Goal: Task Accomplishment & Management: Use online tool/utility

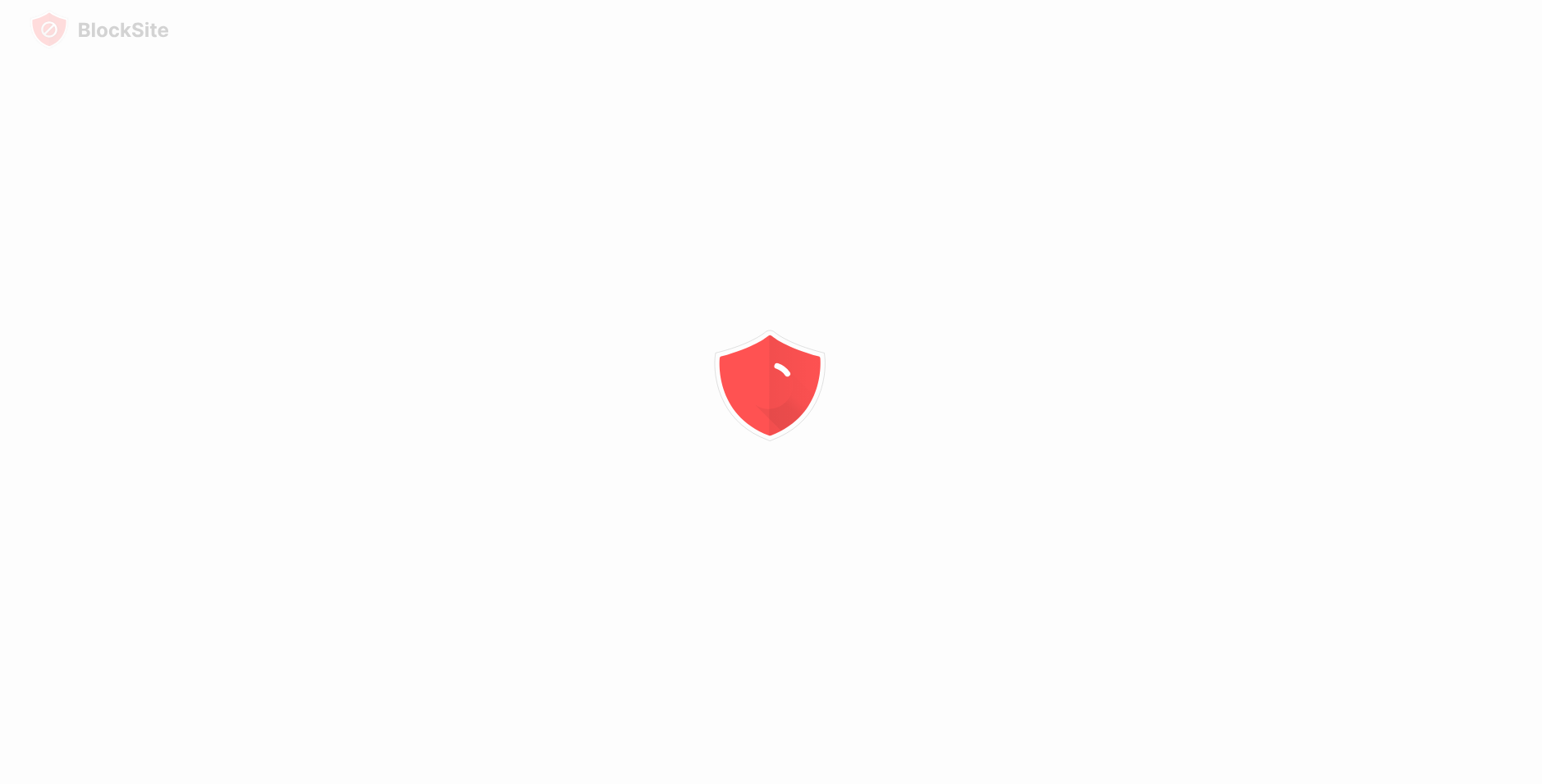
click at [266, 340] on div at bounding box center [771, 392] width 1542 height 784
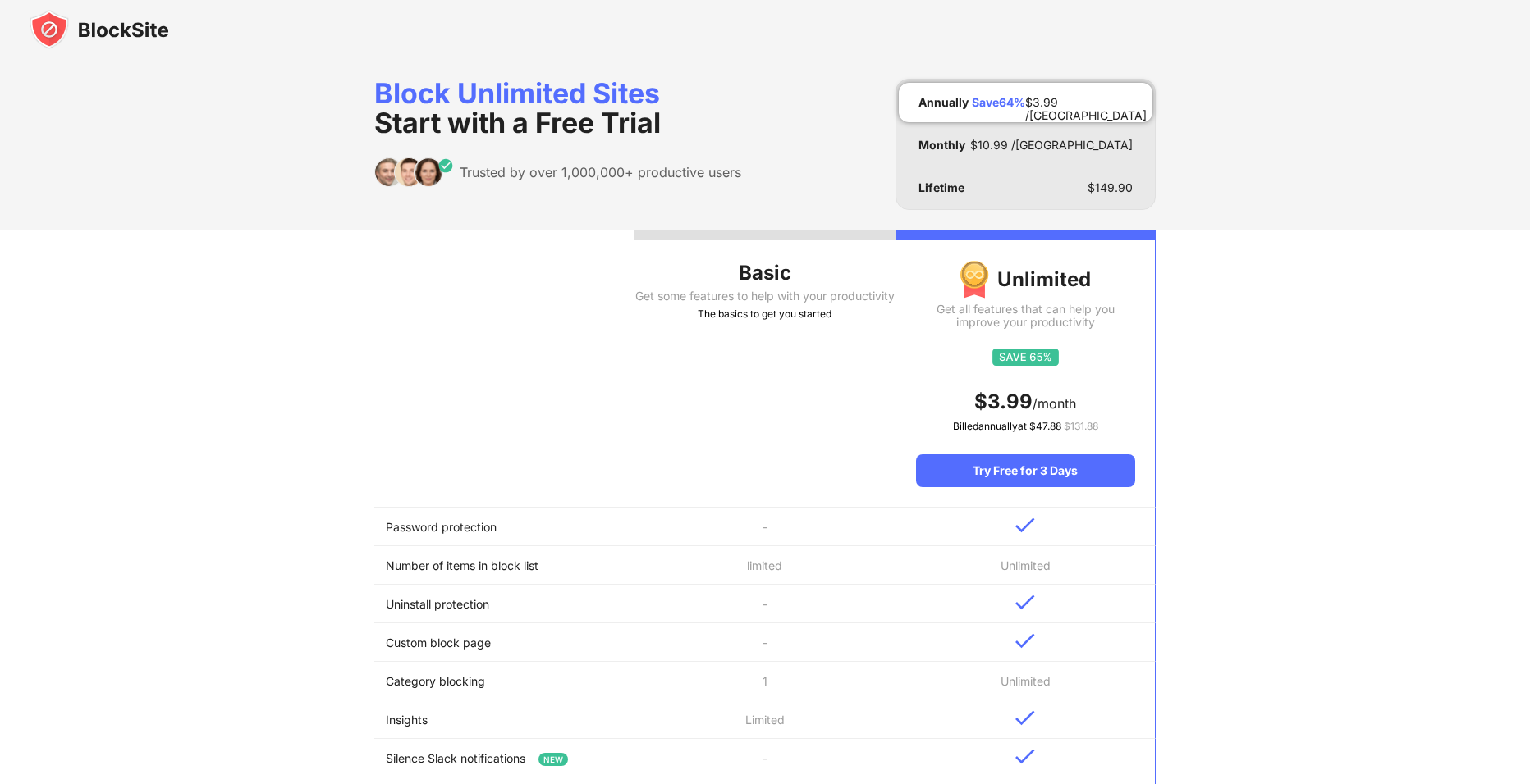
click at [776, 323] on div "The basics to get you started" at bounding box center [764, 314] width 260 height 17
click at [752, 297] on div "Get some features to help with your productivity" at bounding box center [764, 296] width 260 height 13
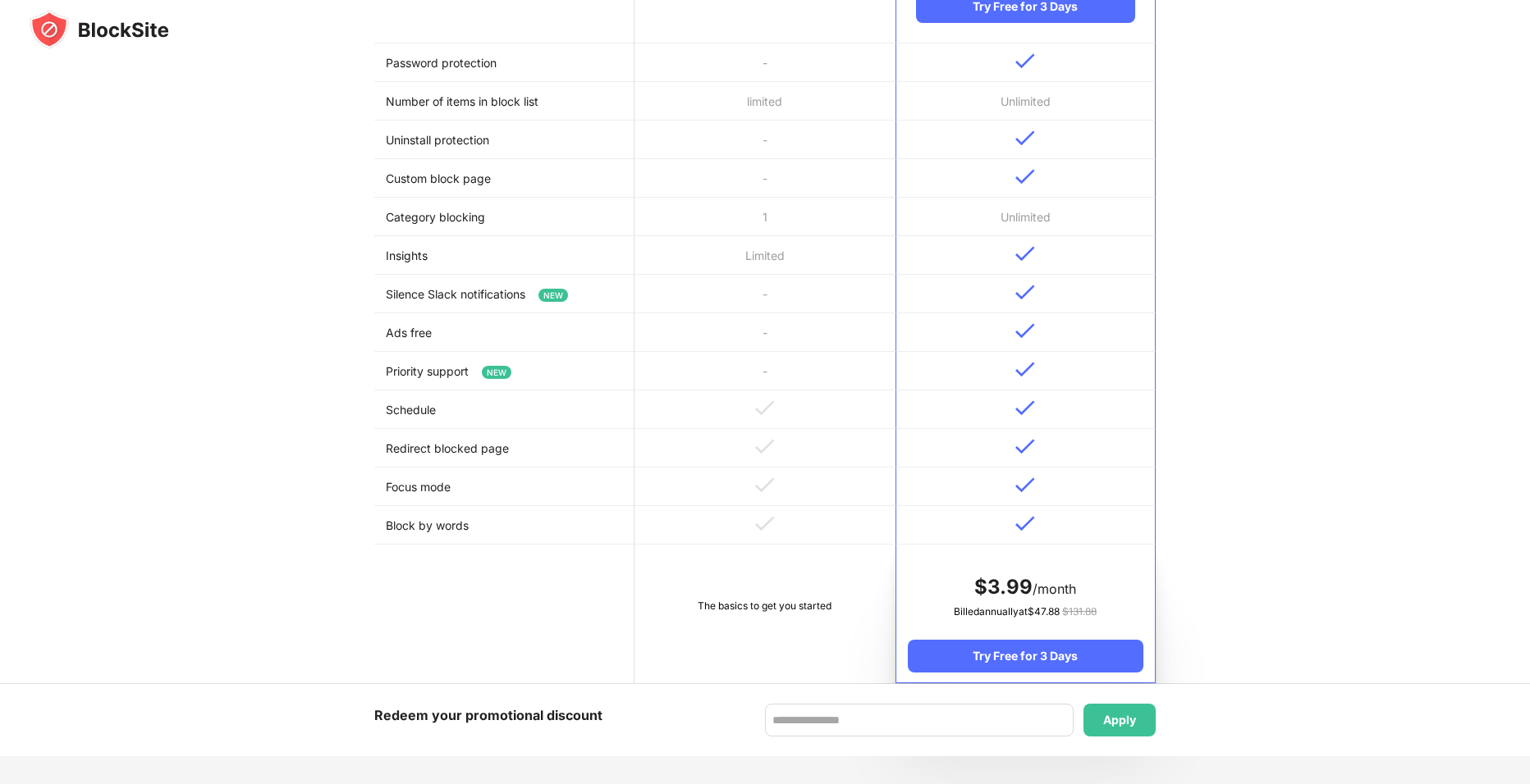
scroll to position [574, 0]
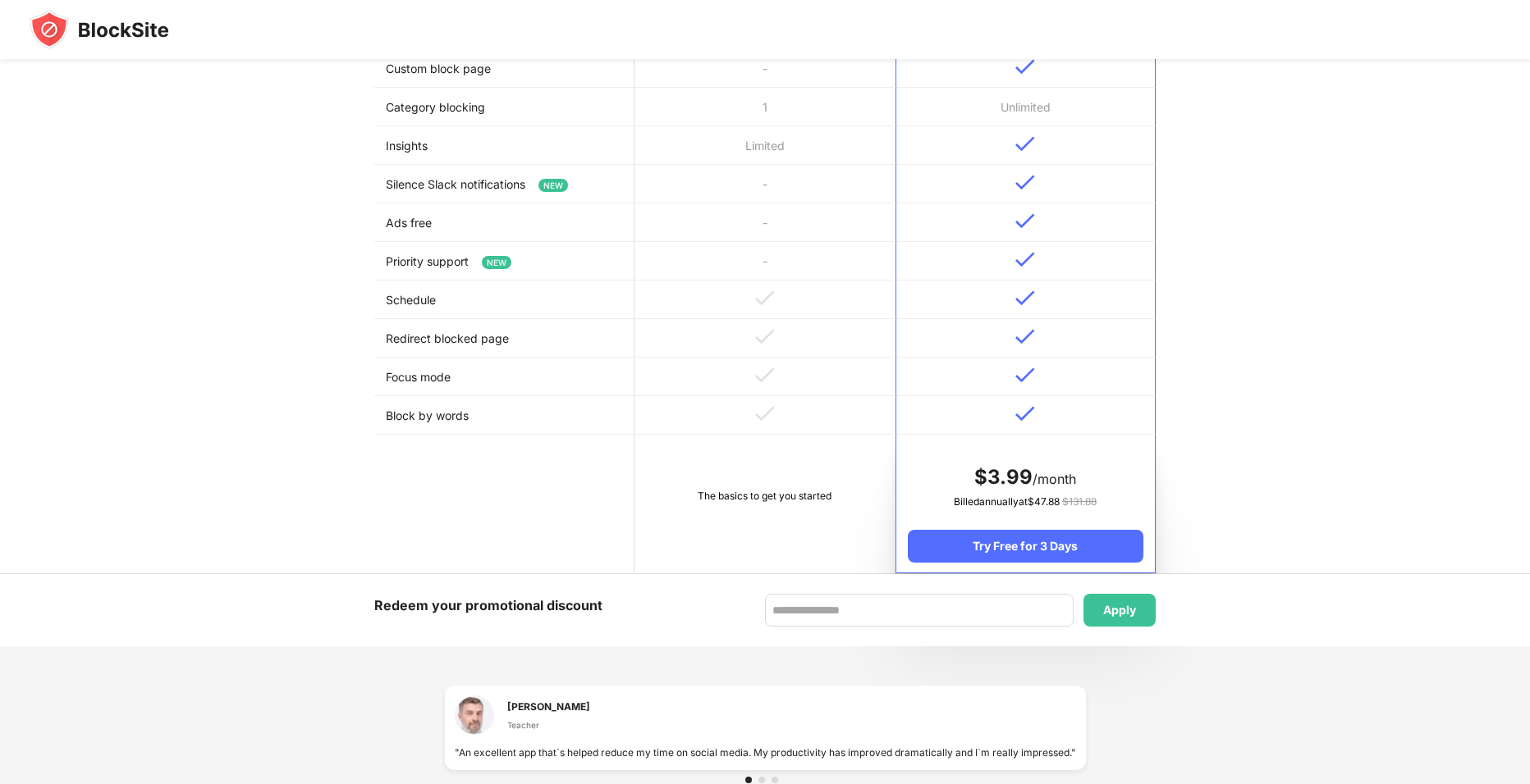
click at [802, 495] on div "The basics to get you started" at bounding box center [764, 496] width 237 height 17
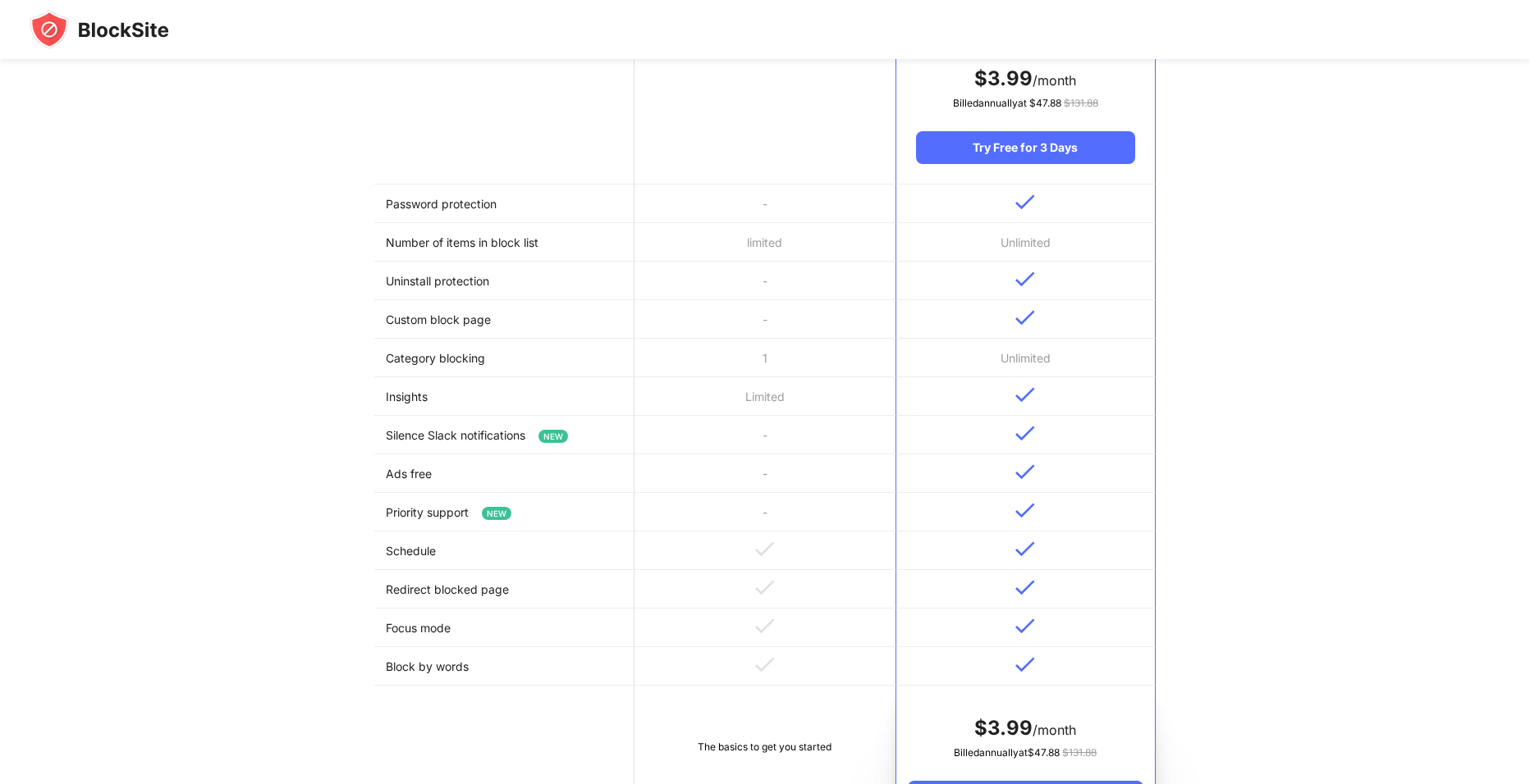
scroll to position [0, 0]
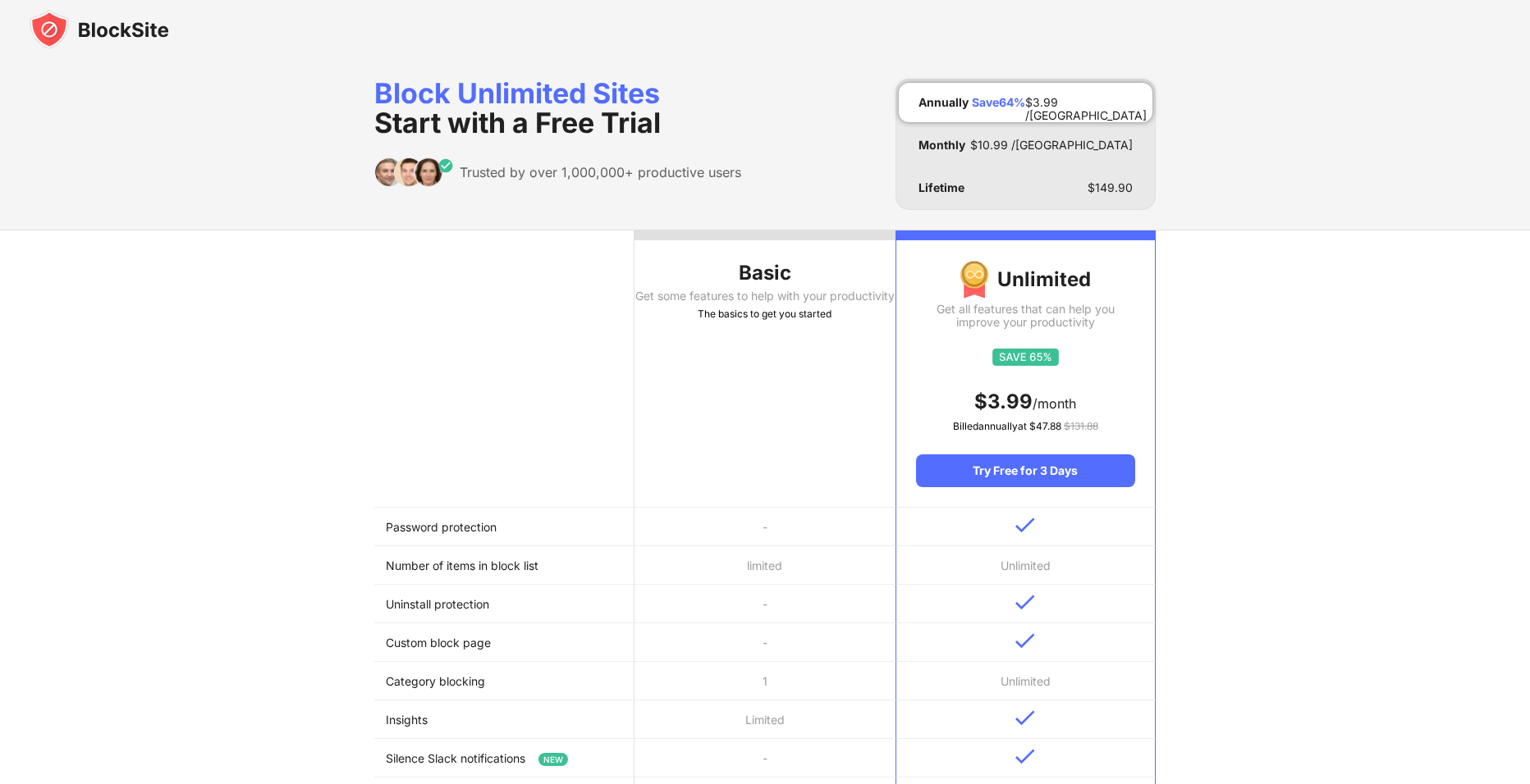
click at [1484, 6] on div at bounding box center [765, 30] width 1530 height 60
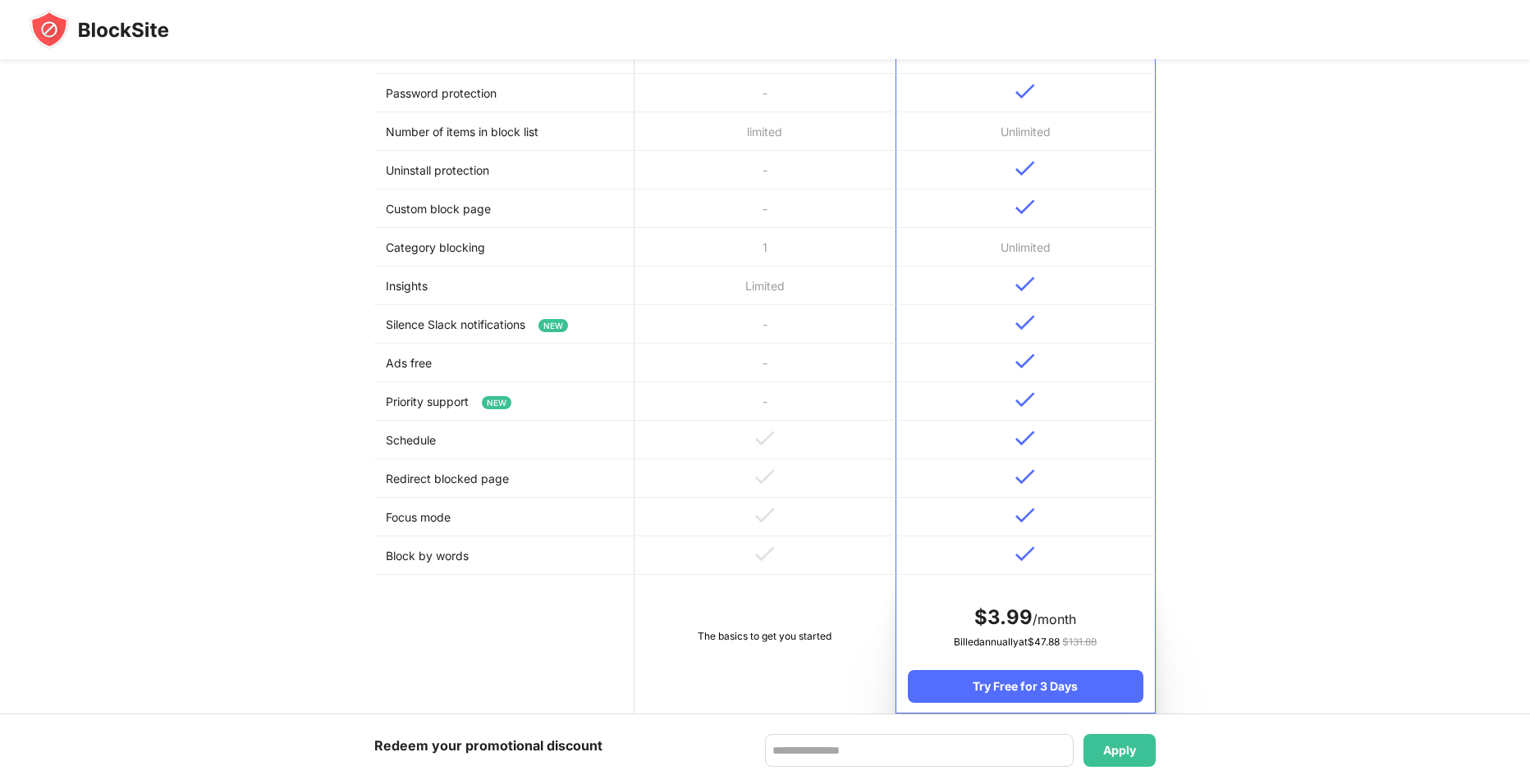
scroll to position [405, 0]
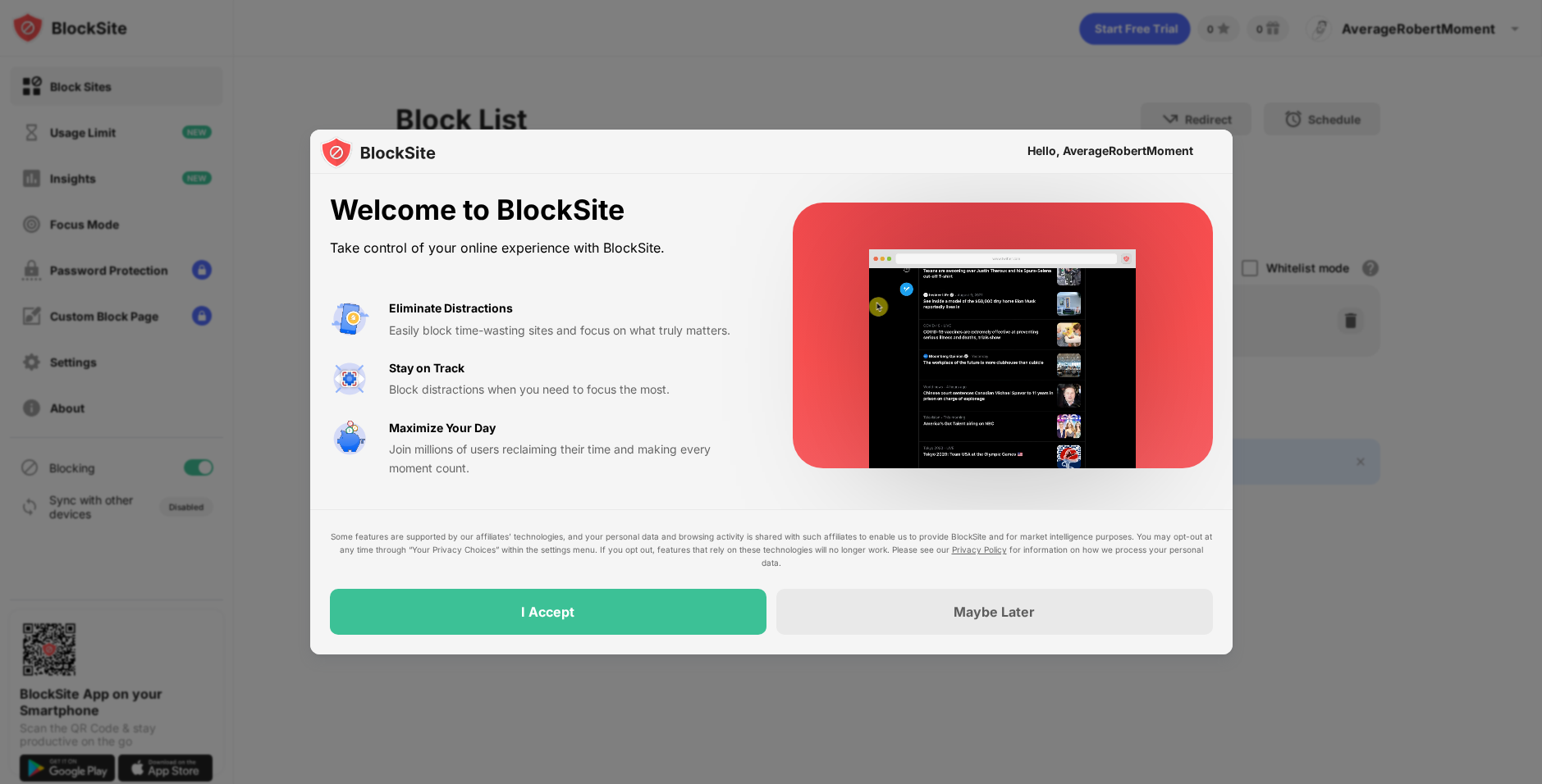
click at [634, 609] on div "I Accept" at bounding box center [548, 612] width 437 height 46
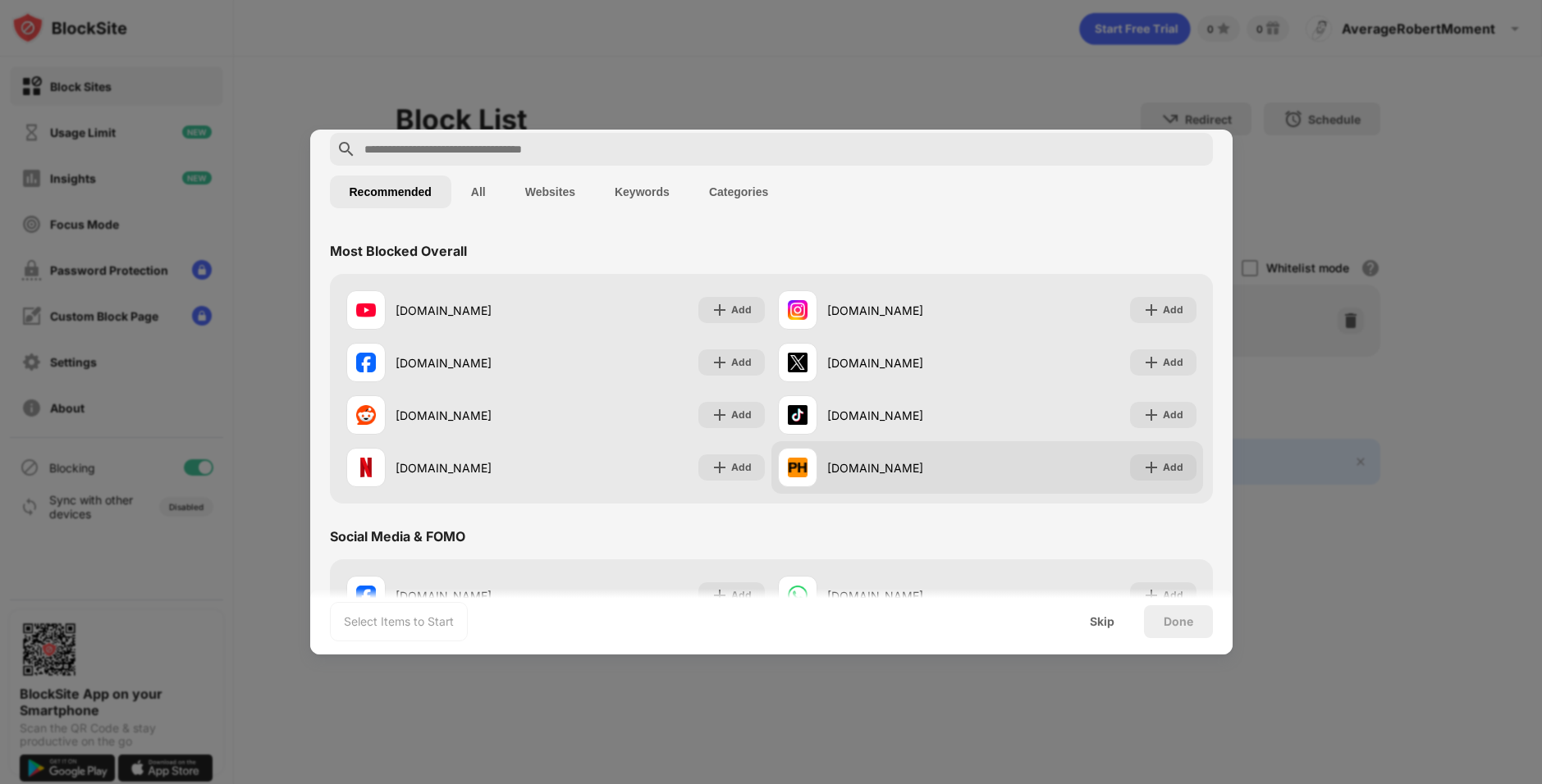
scroll to position [164, 0]
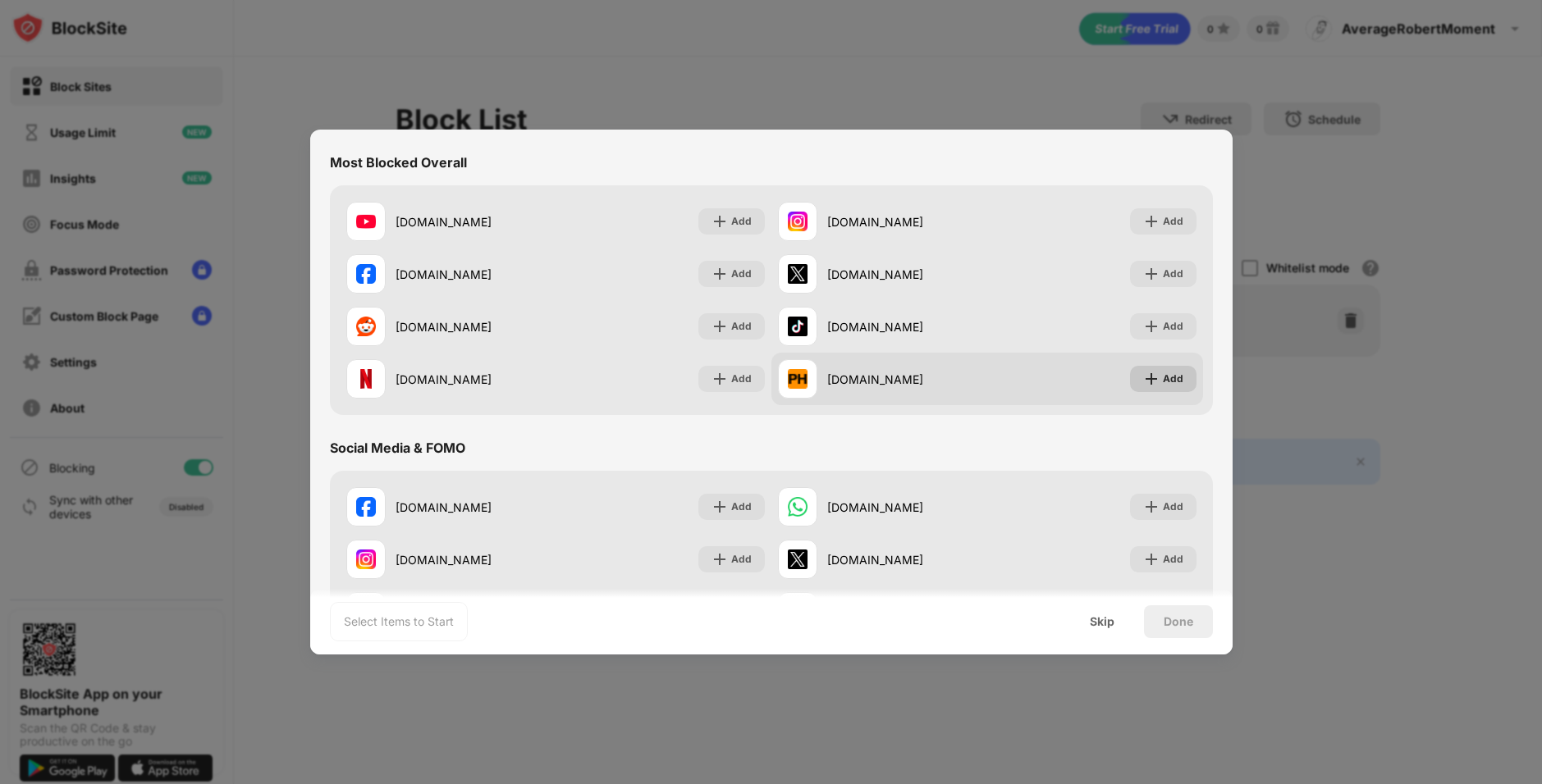
click at [1163, 381] on div "Add" at bounding box center [1173, 379] width 20 height 17
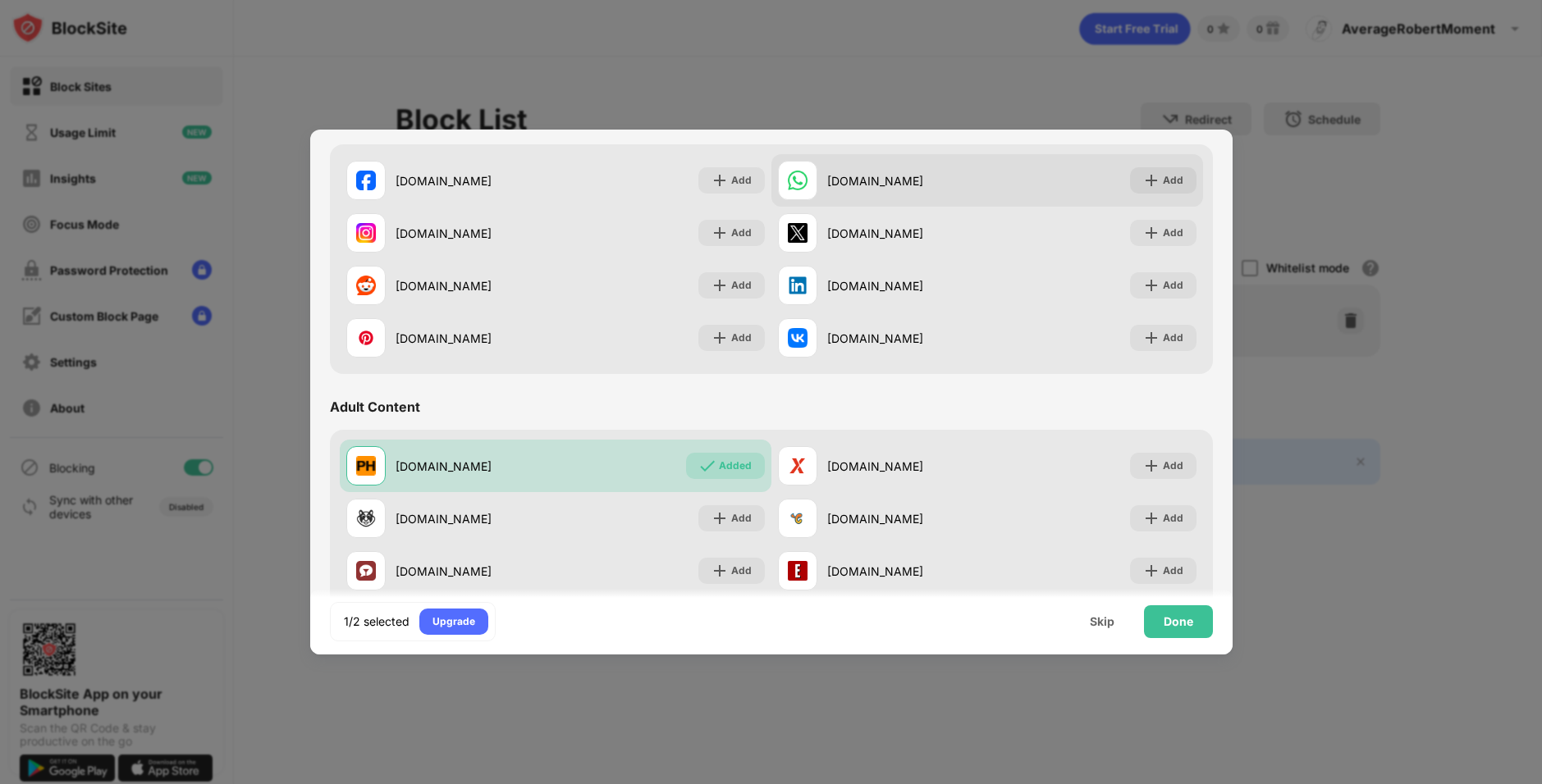
scroll to position [493, 0]
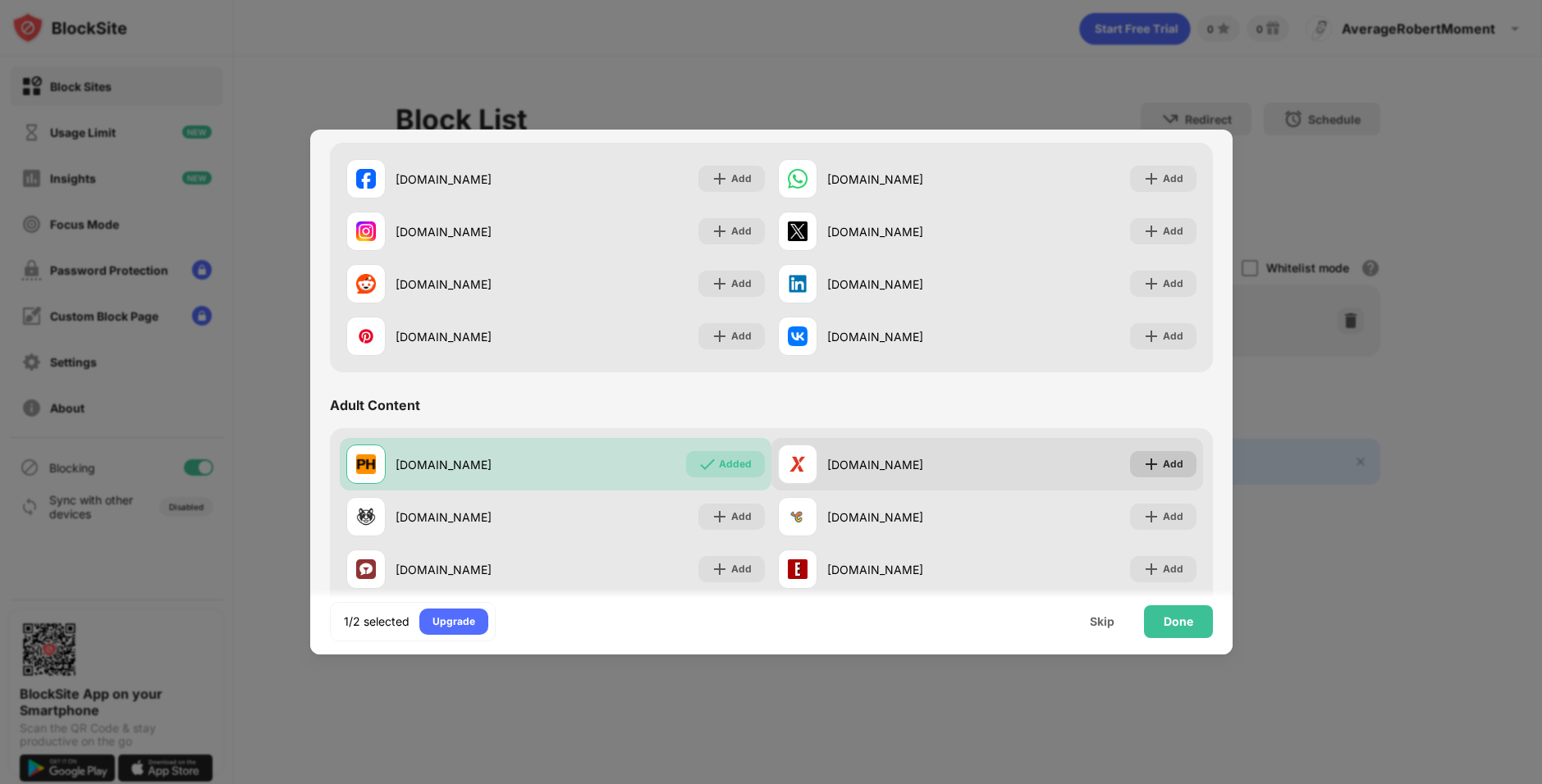
click at [1167, 459] on div "Add" at bounding box center [1173, 464] width 20 height 17
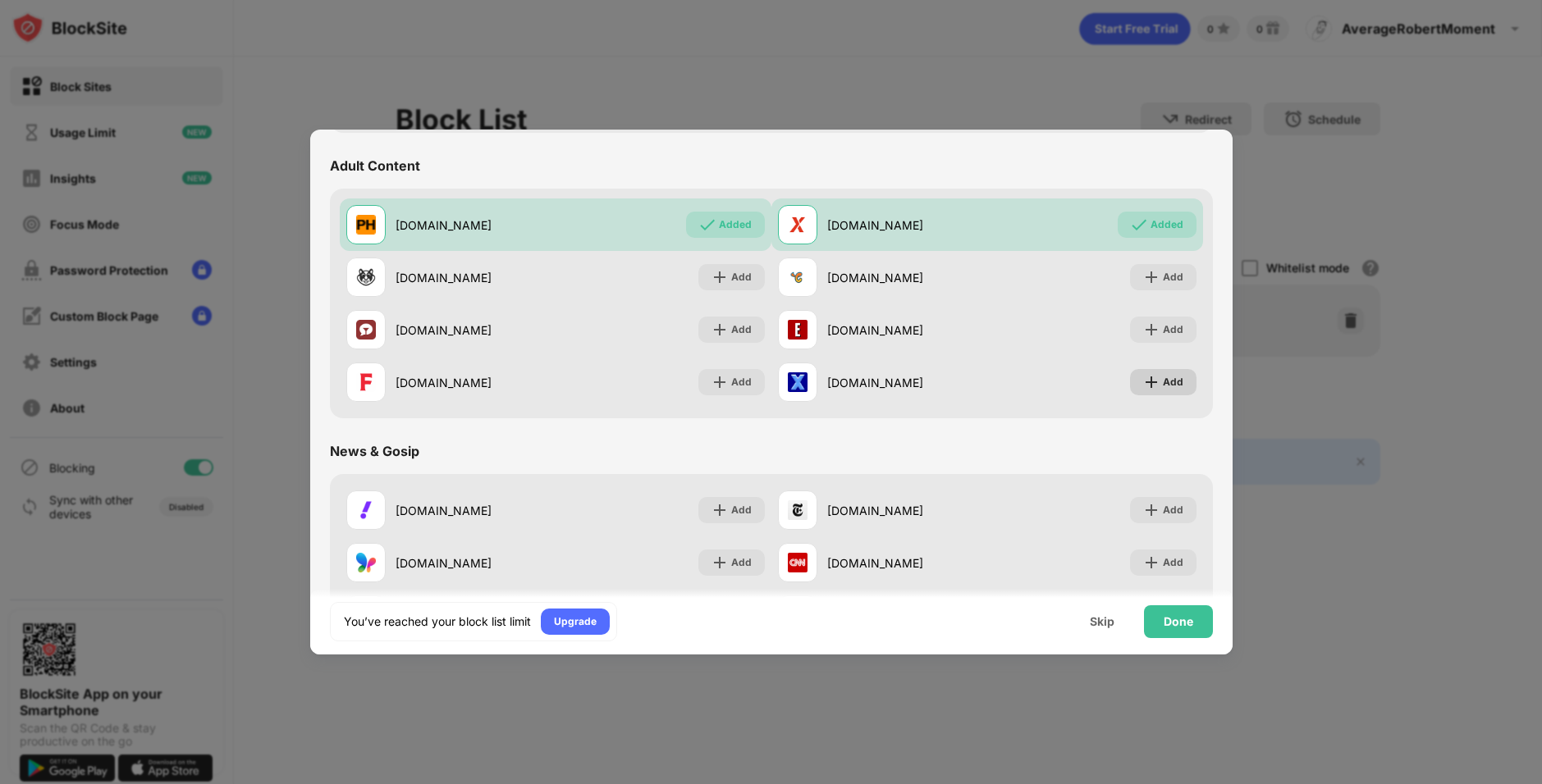
scroll to position [738, 0]
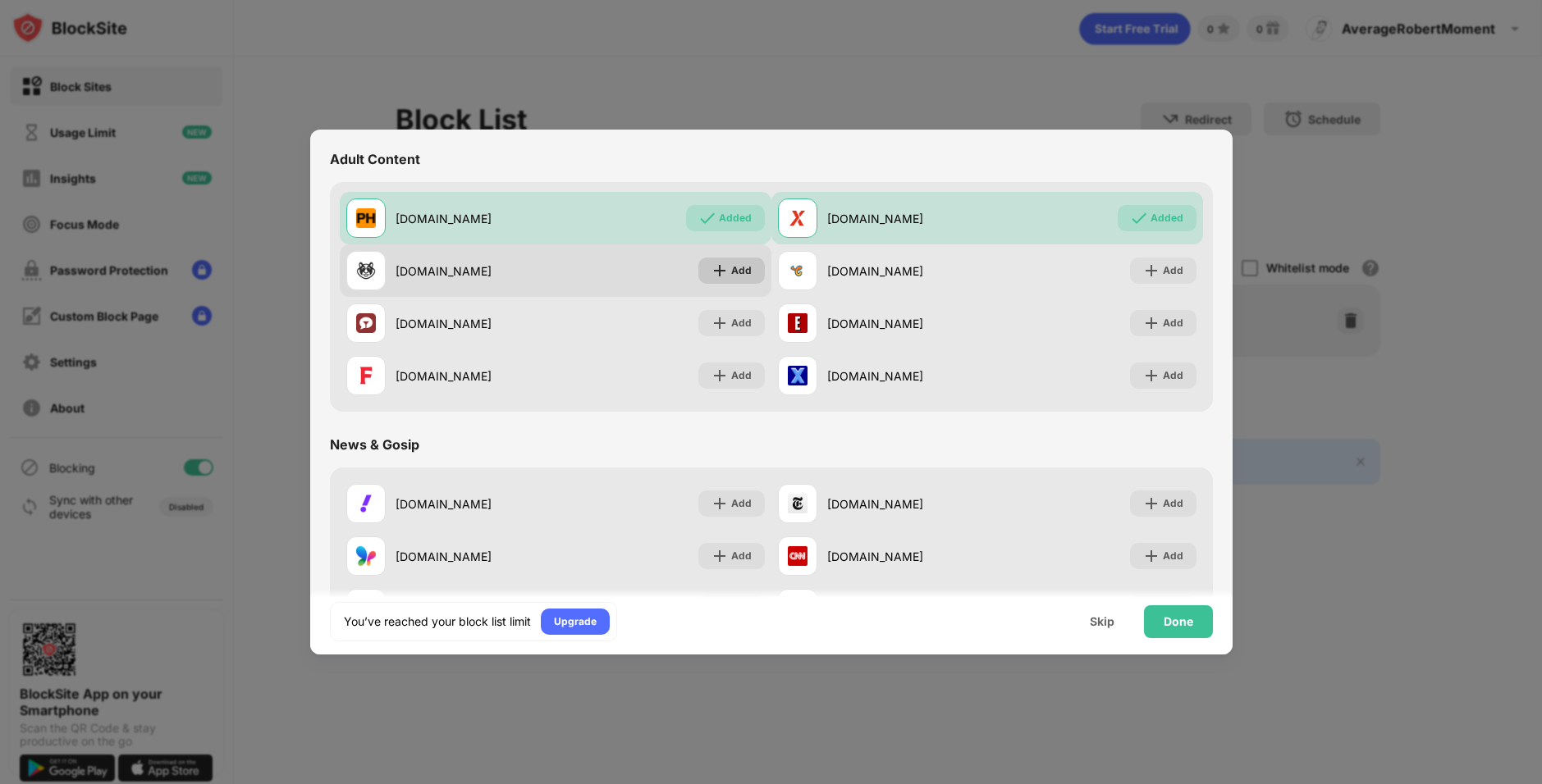
click at [741, 272] on div "Add" at bounding box center [740, 270] width 20 height 17
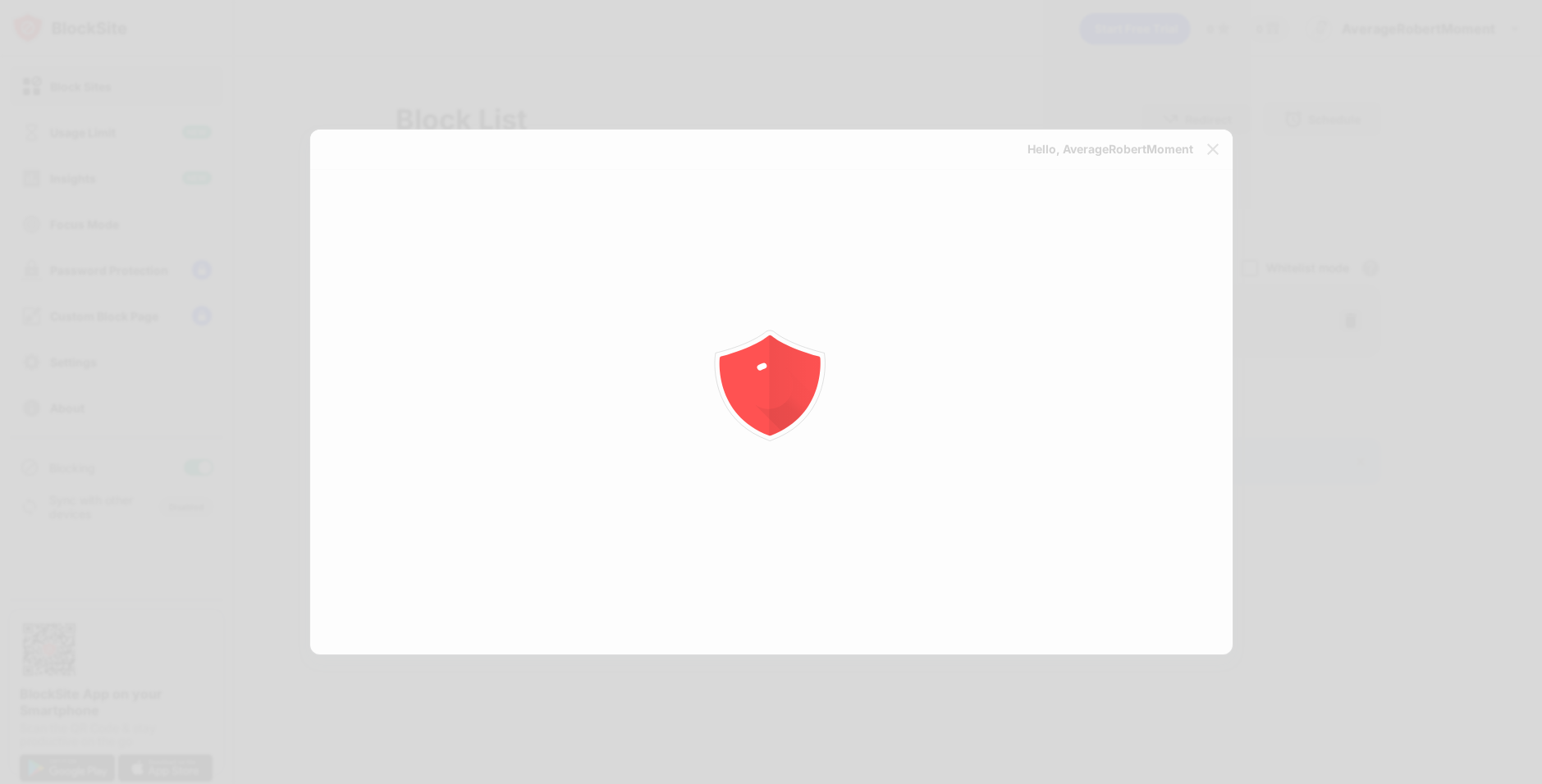
click at [746, 326] on icon "animation" at bounding box center [772, 392] width 296 height 296
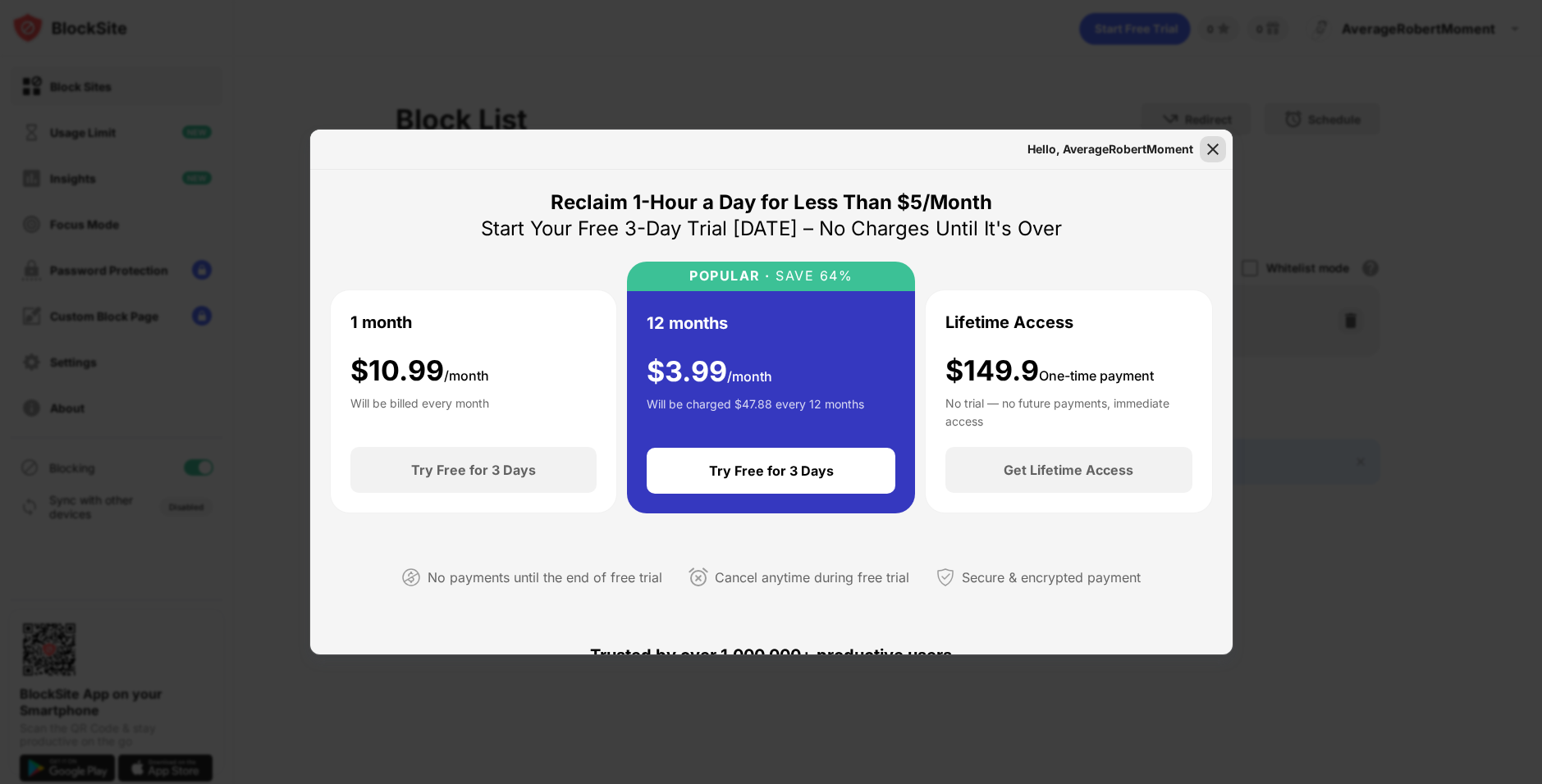
click at [1202, 153] on div at bounding box center [1213, 150] width 26 height 26
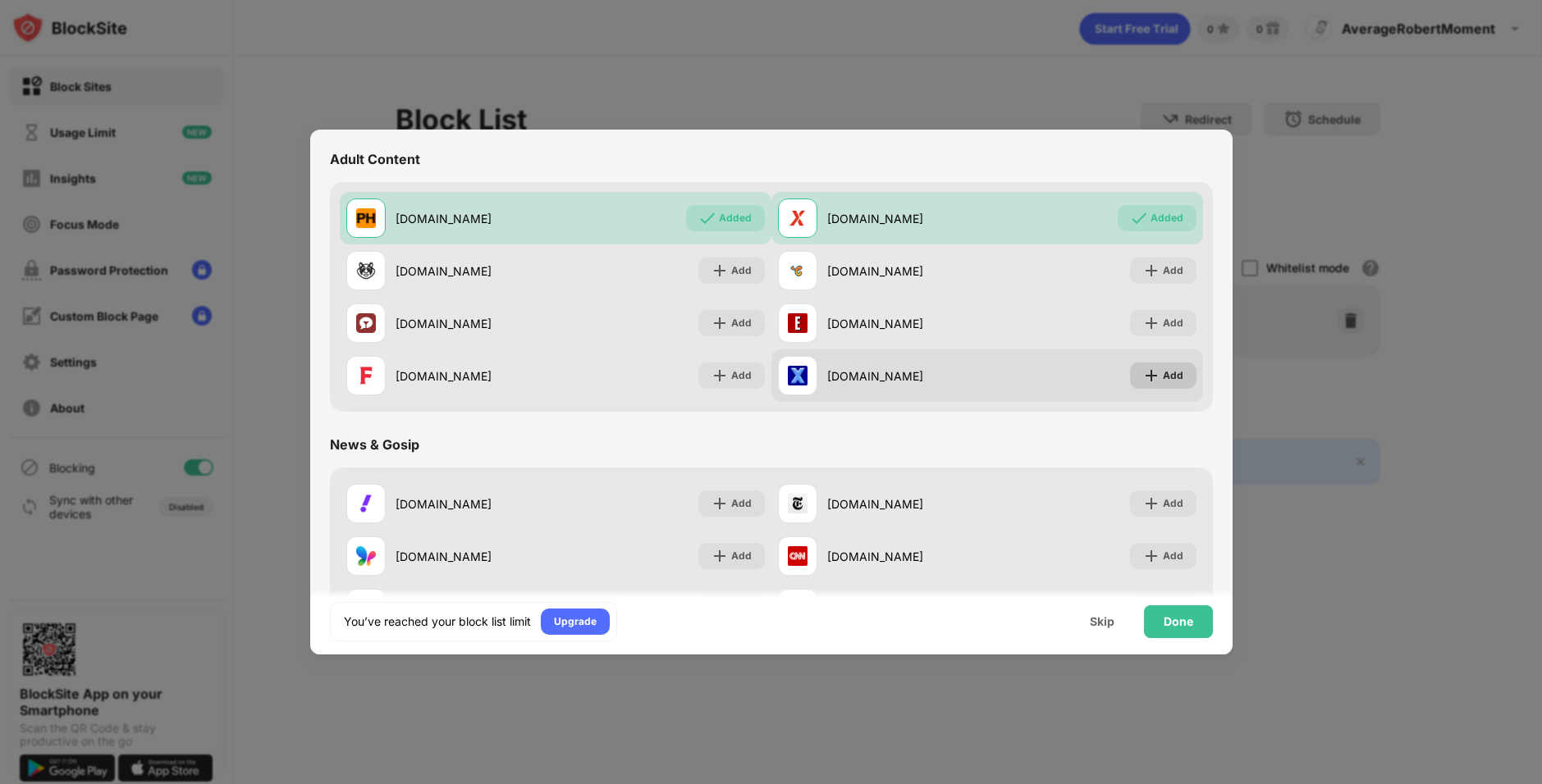
click at [1164, 374] on div "Add" at bounding box center [1173, 375] width 20 height 17
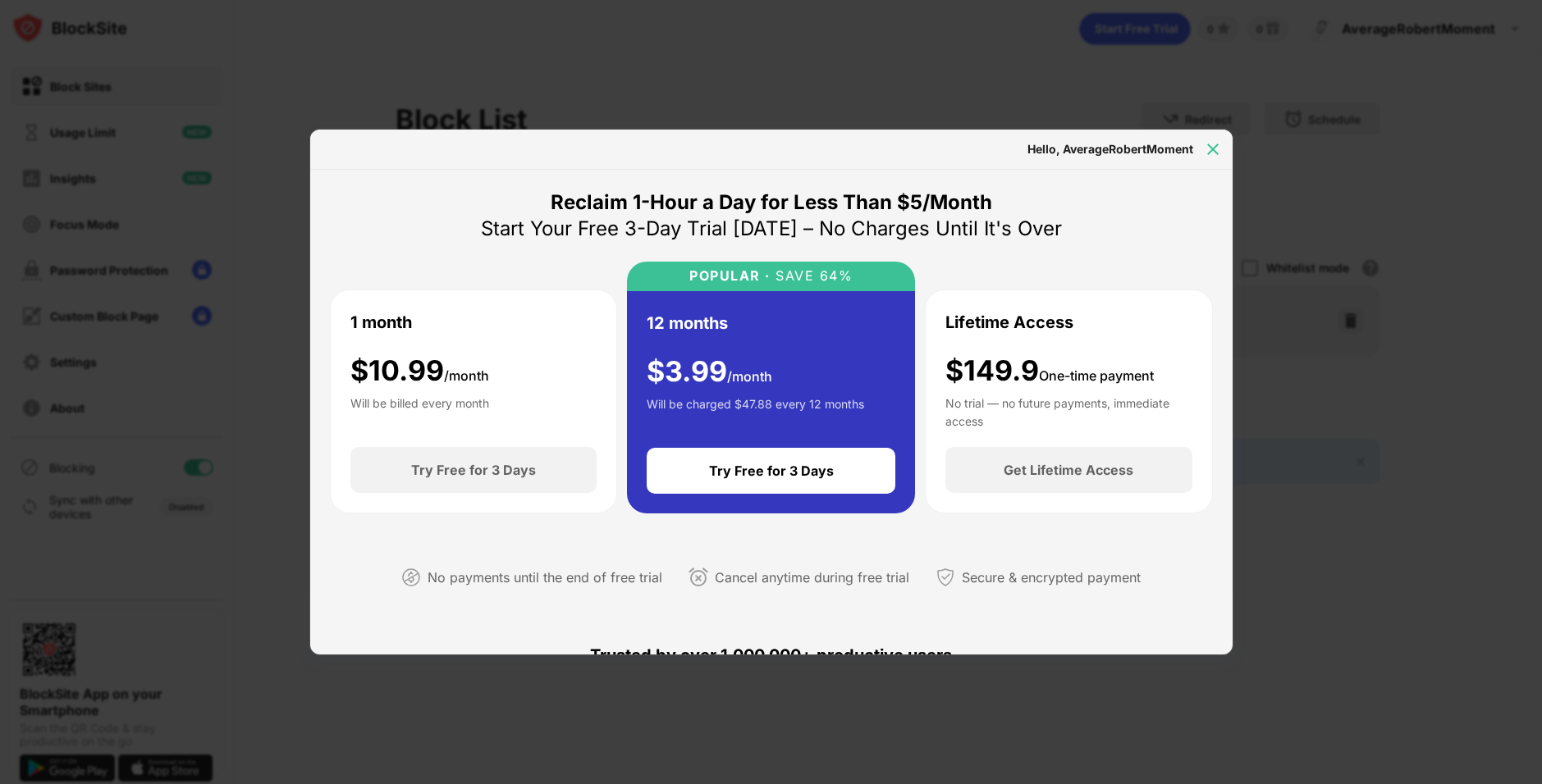
drag, startPoint x: 1201, startPoint y: 158, endPoint x: 1209, endPoint y: 151, distance: 10.6
click at [1202, 158] on div at bounding box center [1213, 150] width 26 height 26
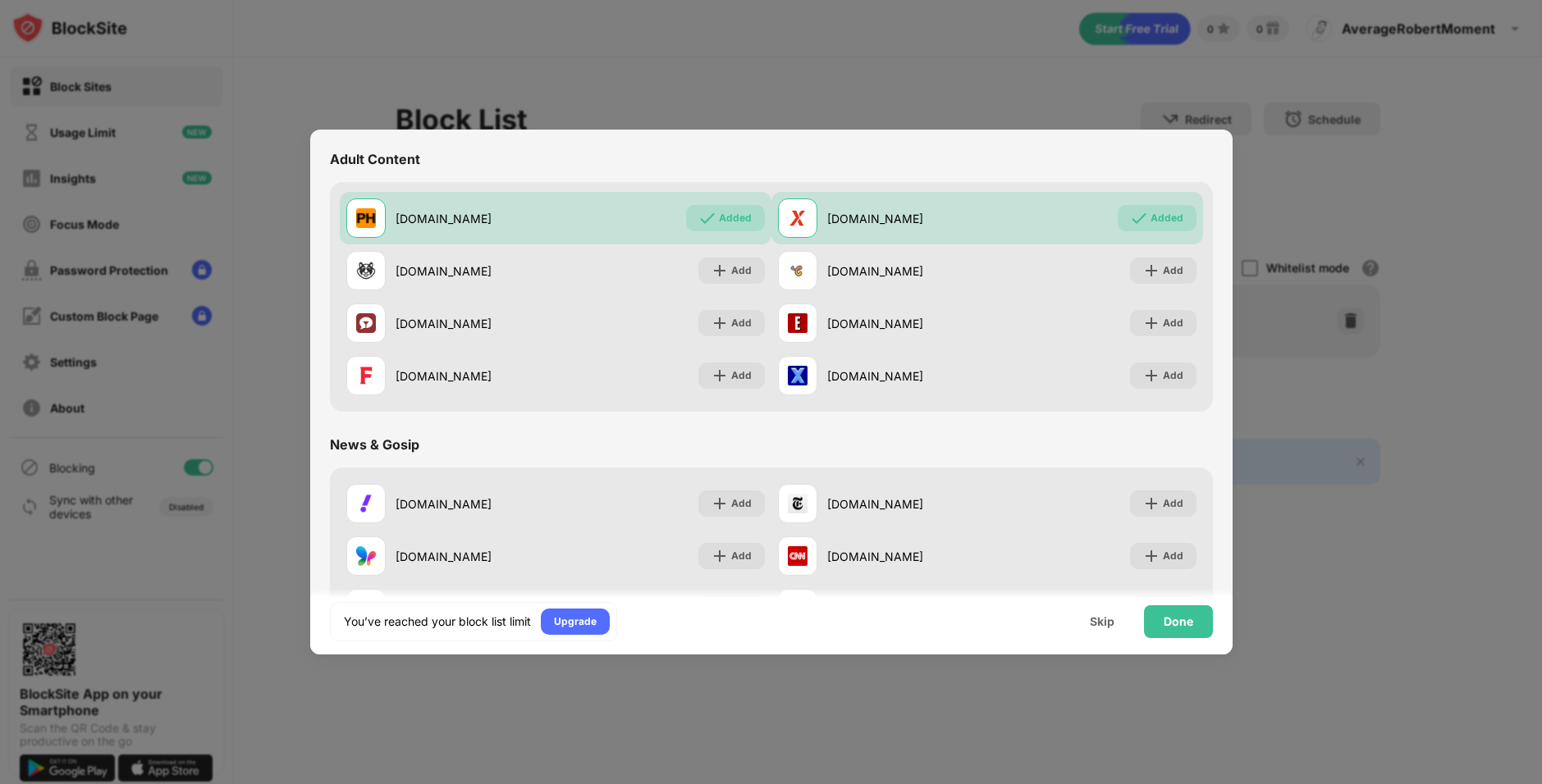
click at [1209, 151] on img at bounding box center [1213, 149] width 17 height 17
click at [1334, 165] on div at bounding box center [771, 392] width 1542 height 784
click at [942, 84] on div at bounding box center [771, 392] width 1542 height 784
click at [1188, 613] on div "Done" at bounding box center [1178, 622] width 69 height 33
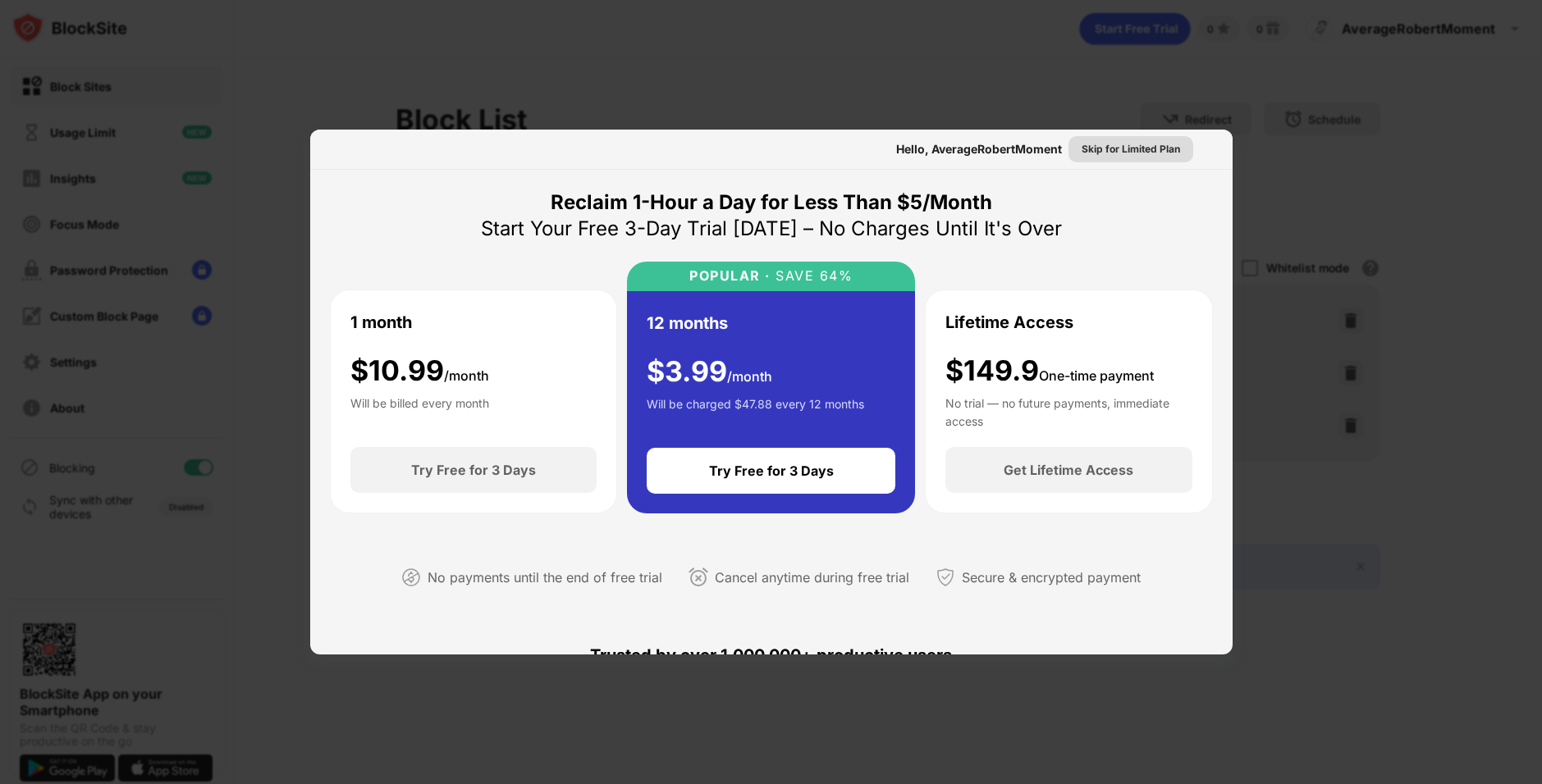
click at [1138, 158] on div "Skip for Limited Plan" at bounding box center [1131, 150] width 125 height 26
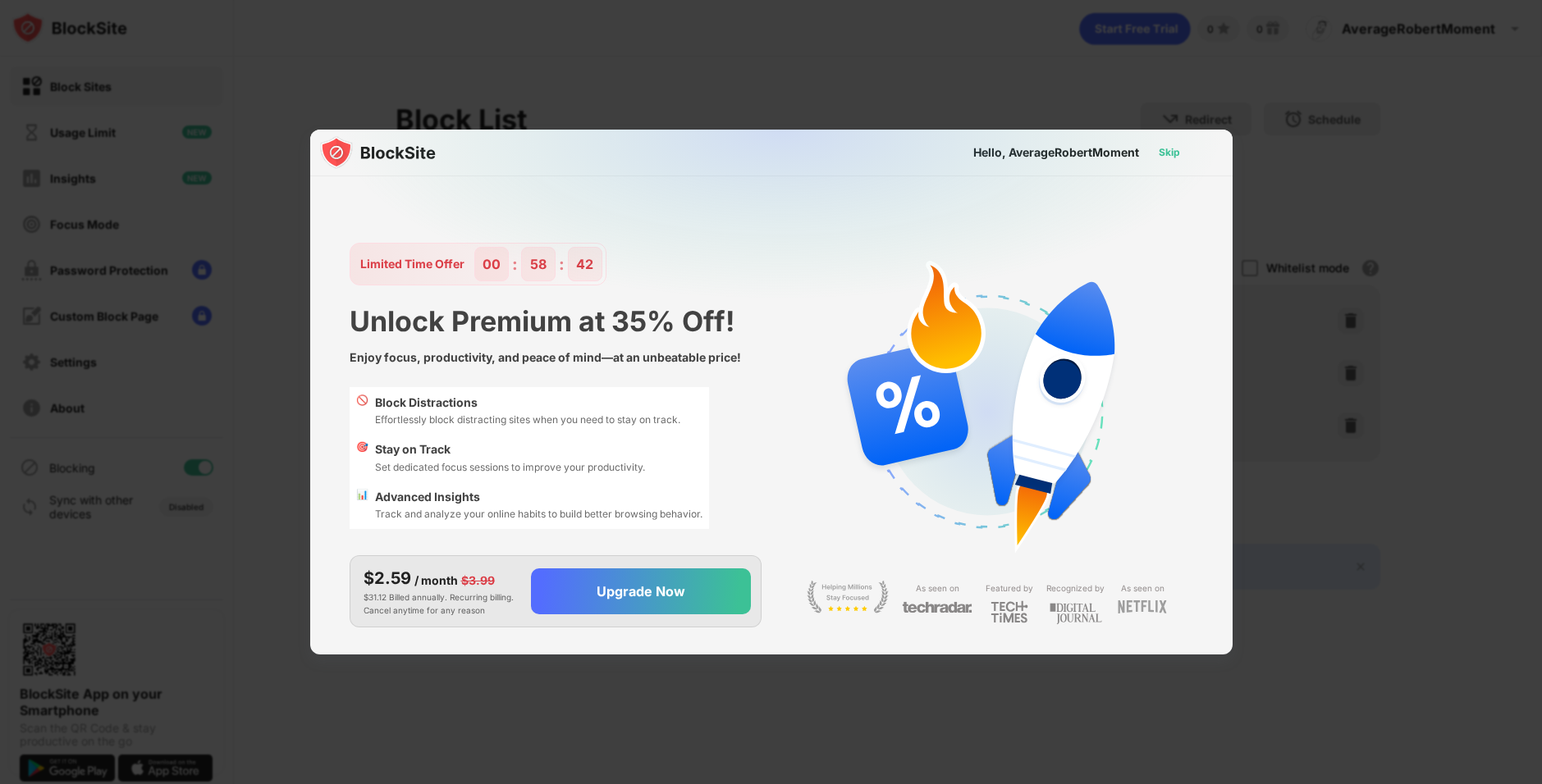
click at [1162, 153] on div "Skip" at bounding box center [1169, 152] width 21 height 17
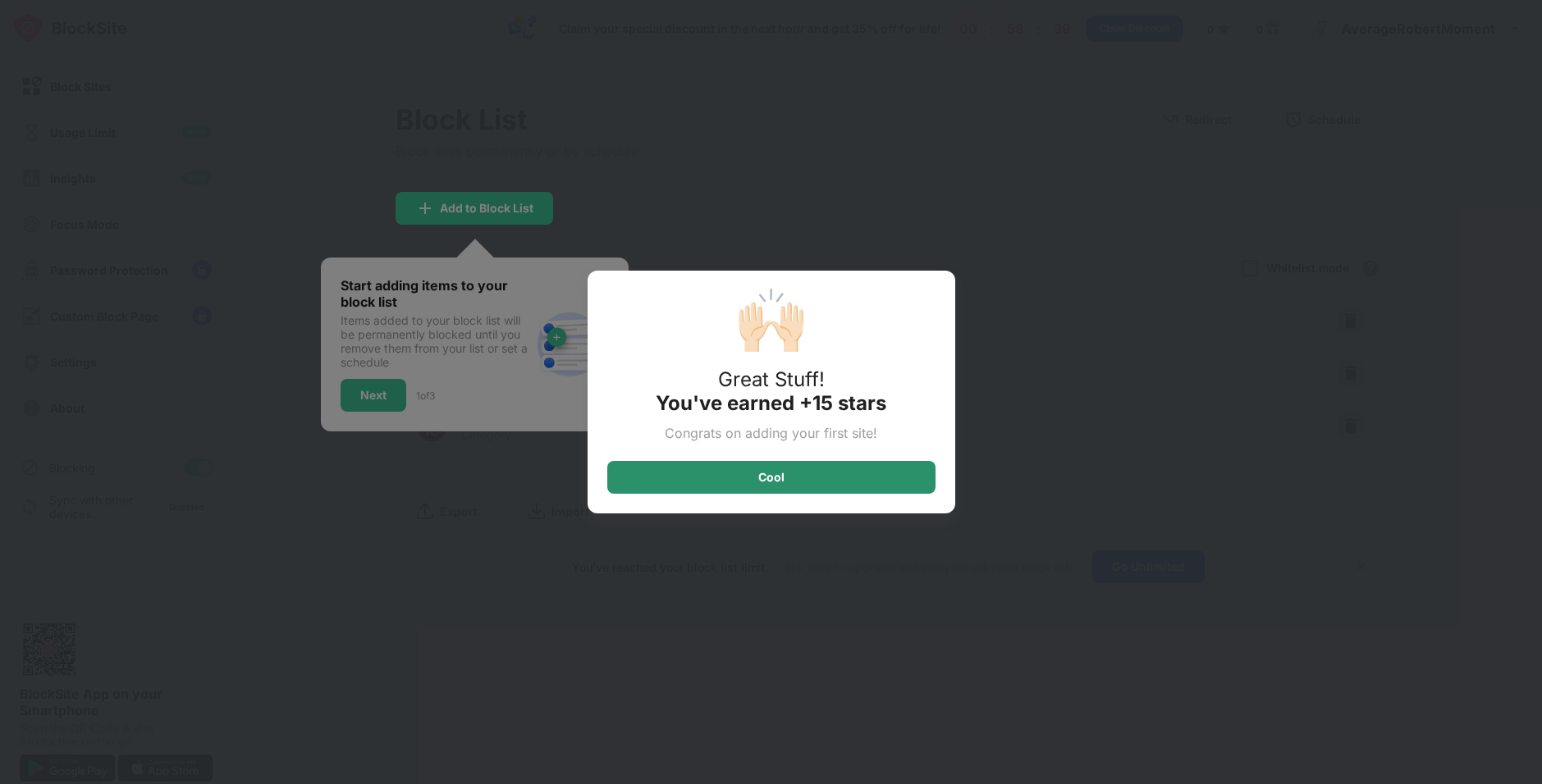
click at [787, 482] on div "Cool" at bounding box center [771, 478] width 328 height 33
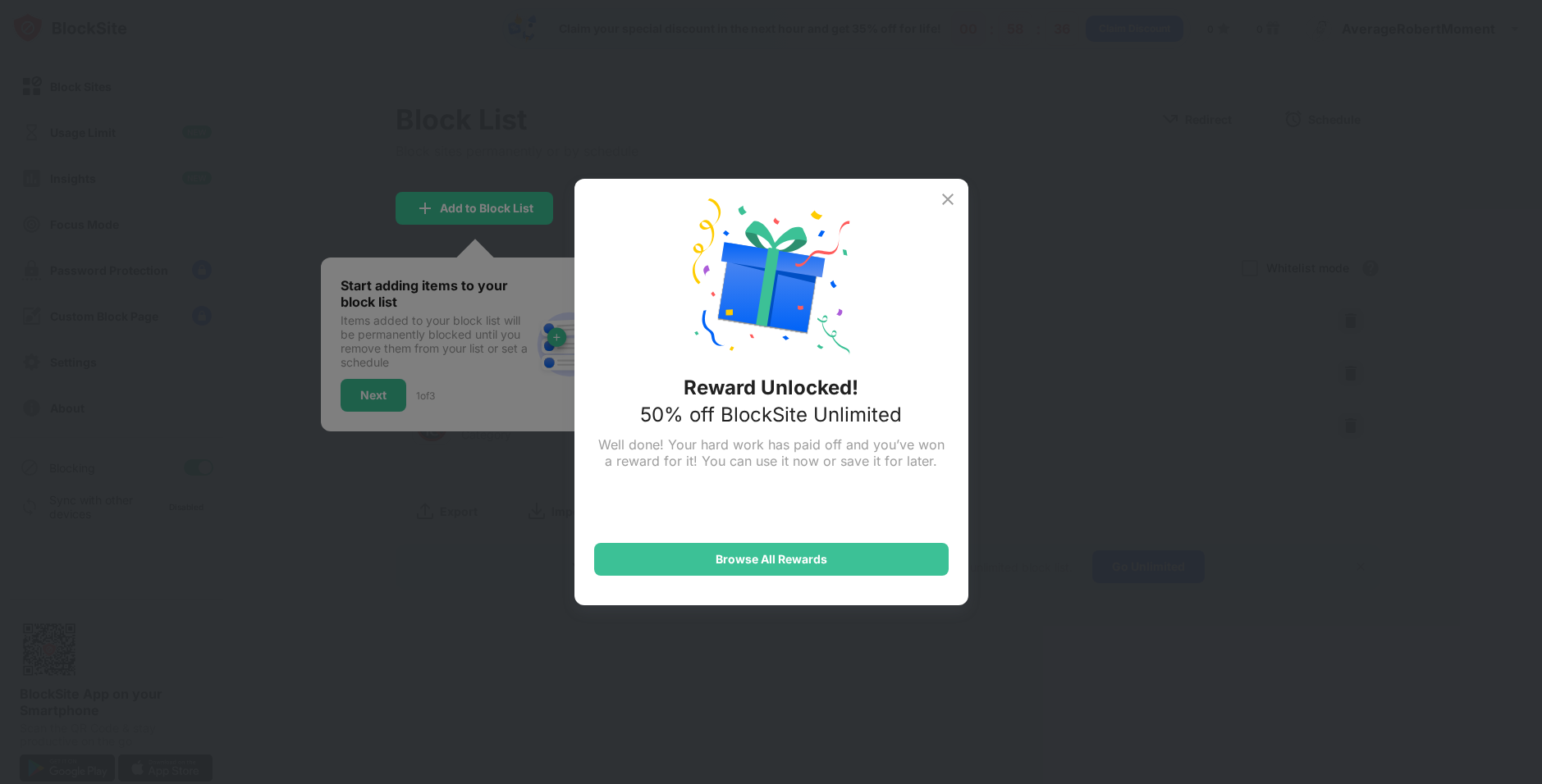
click at [942, 195] on img at bounding box center [948, 200] width 20 height 20
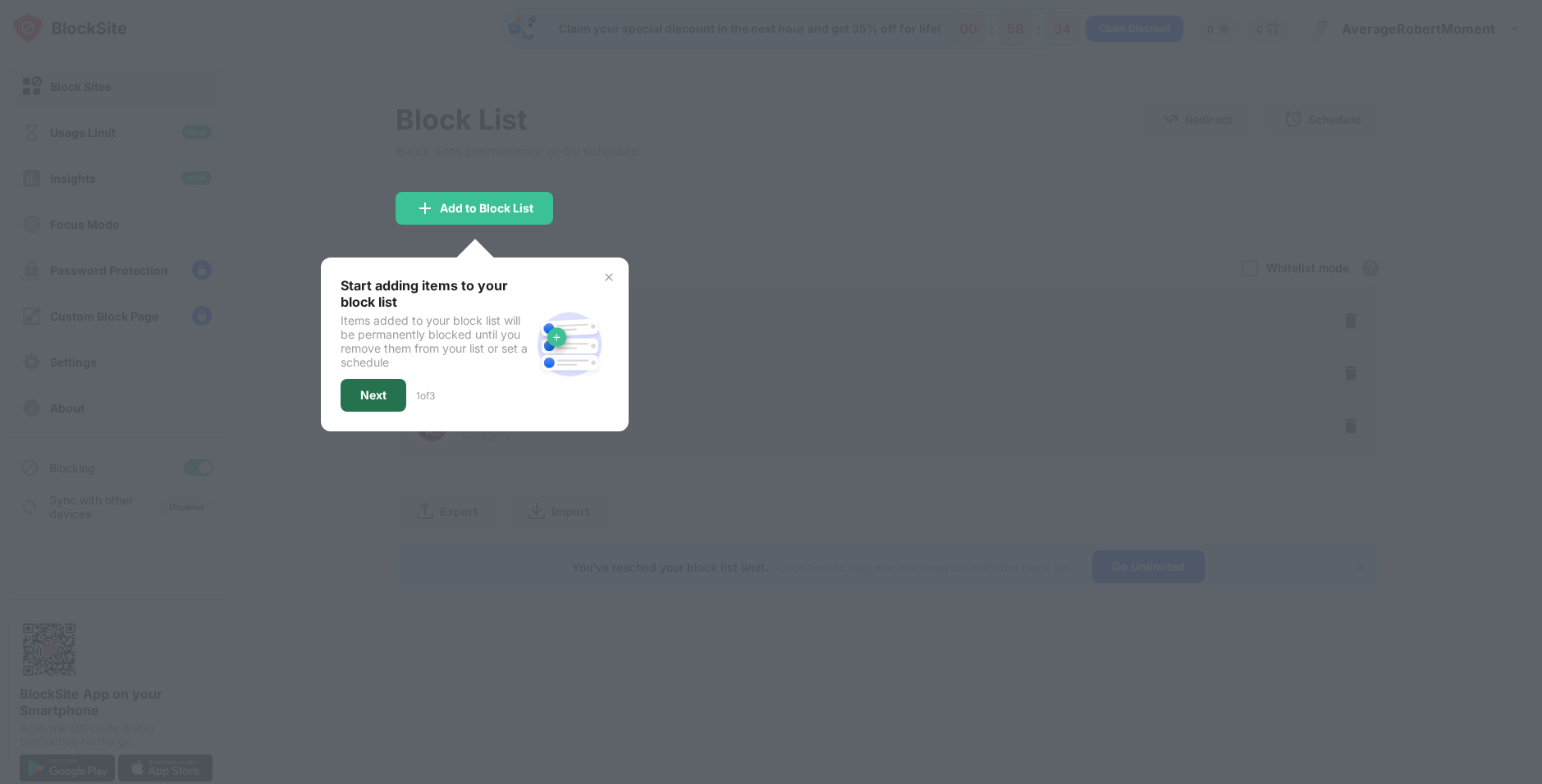
click at [389, 402] on div "Next" at bounding box center [373, 396] width 66 height 33
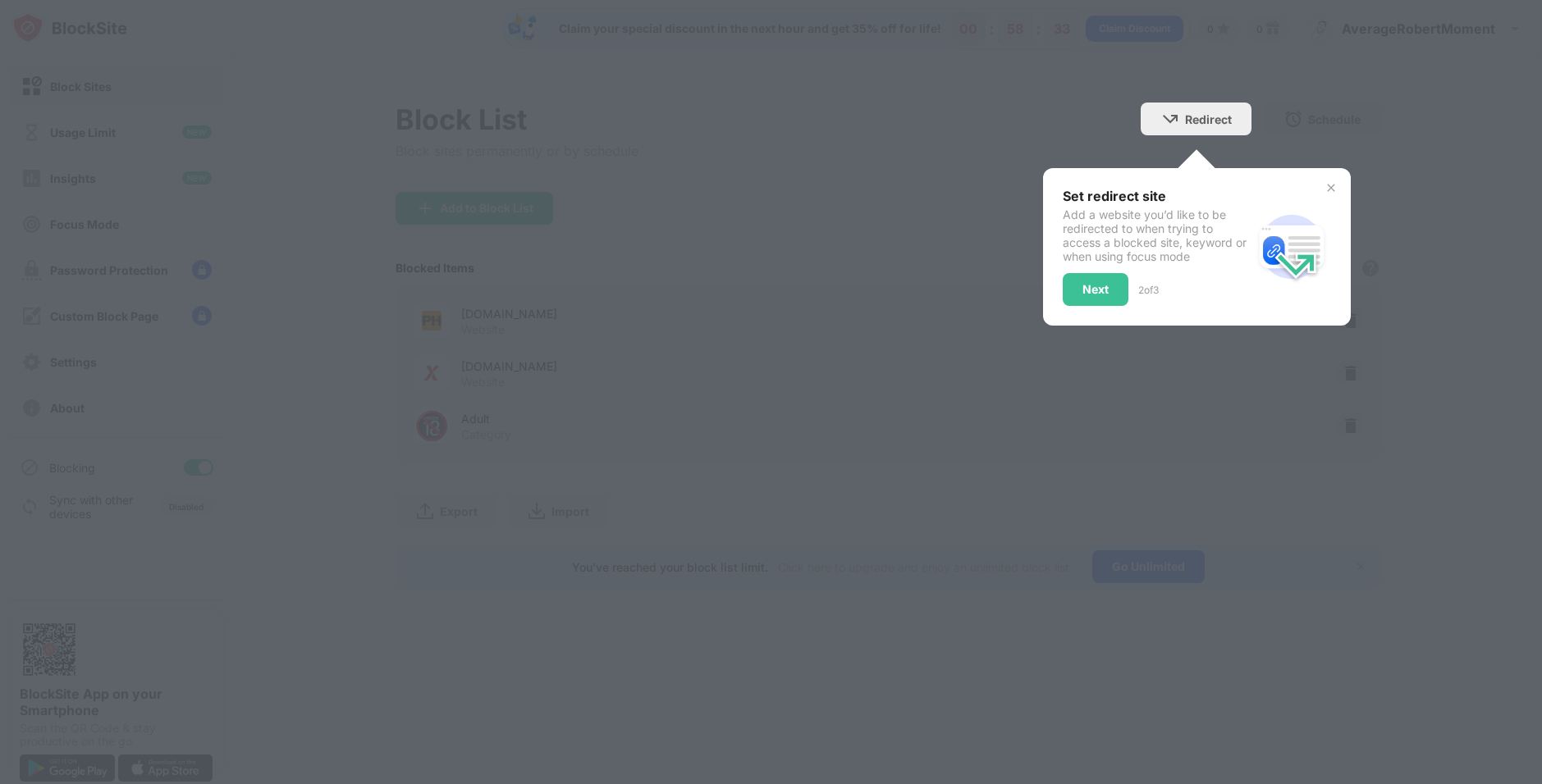
click at [1104, 294] on div "Next" at bounding box center [1096, 289] width 26 height 13
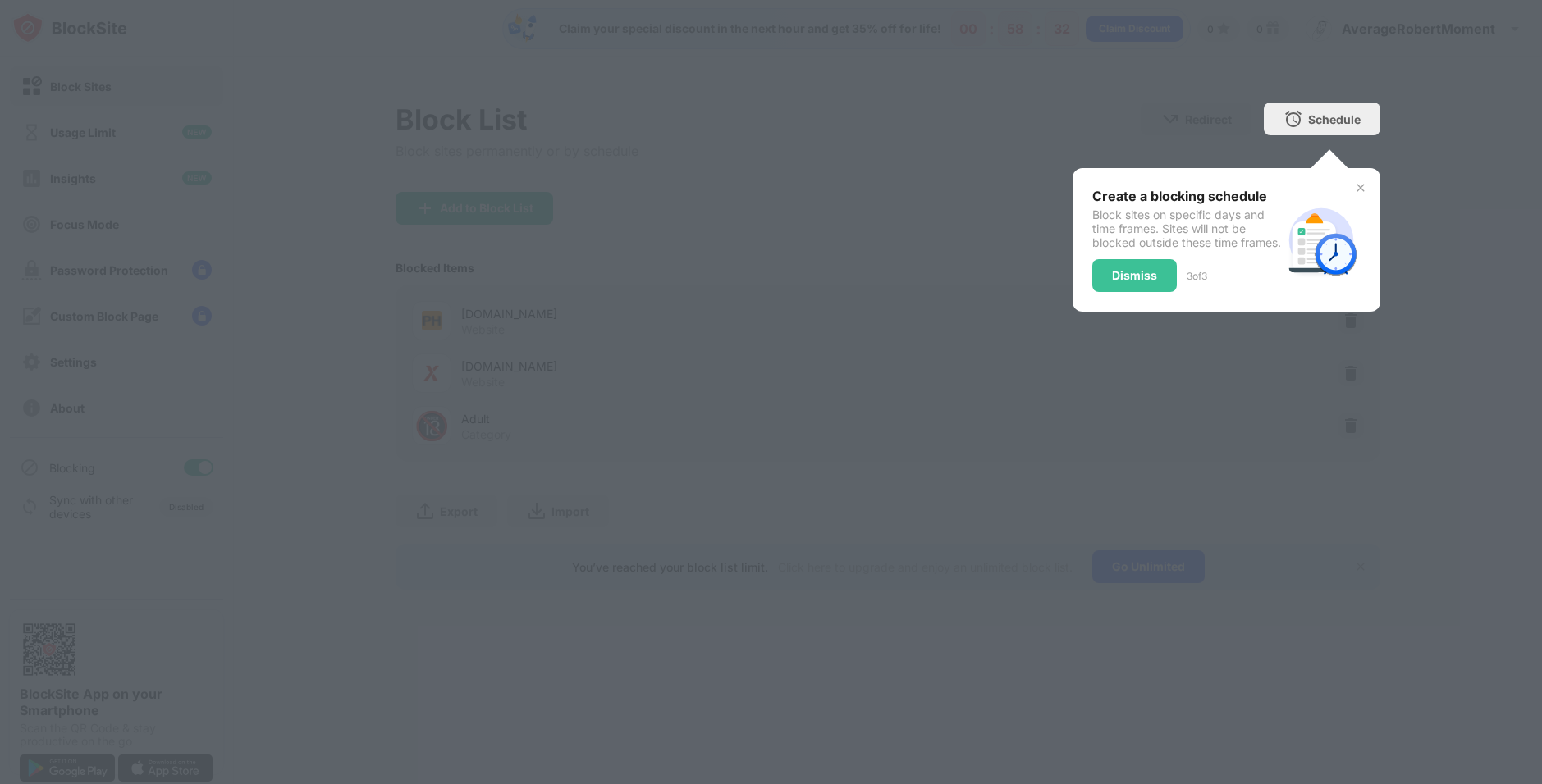
click at [1140, 283] on div "Dismiss" at bounding box center [1135, 276] width 46 height 13
